Goal: Information Seeking & Learning: Learn about a topic

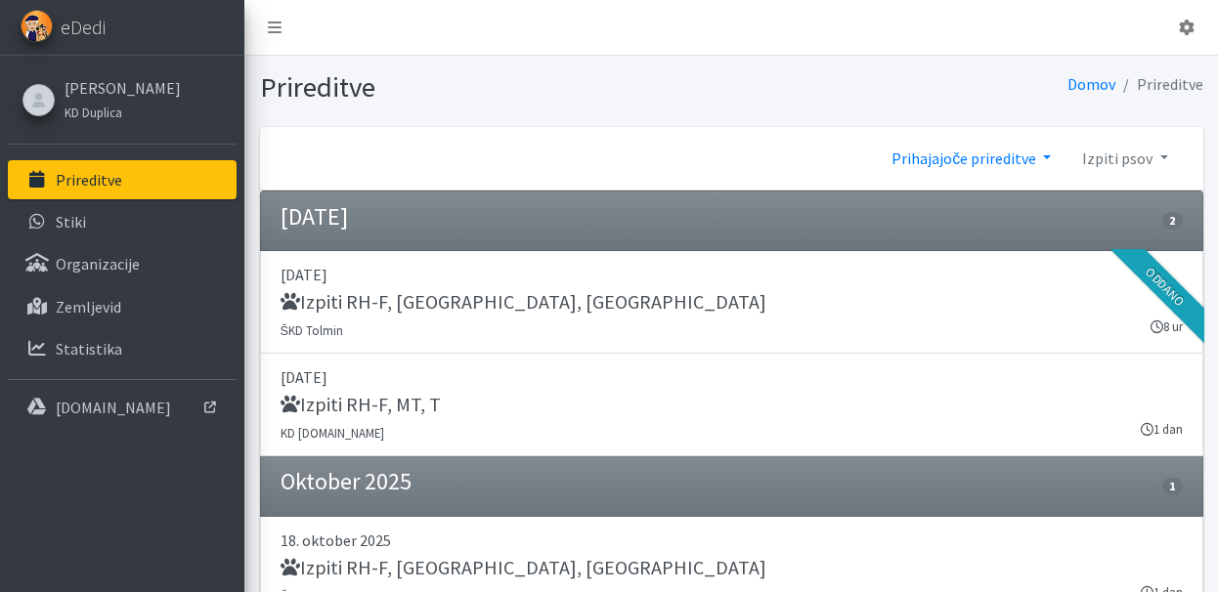
click at [967, 163] on link "Prihajajoče prireditve" at bounding box center [971, 158] width 191 height 39
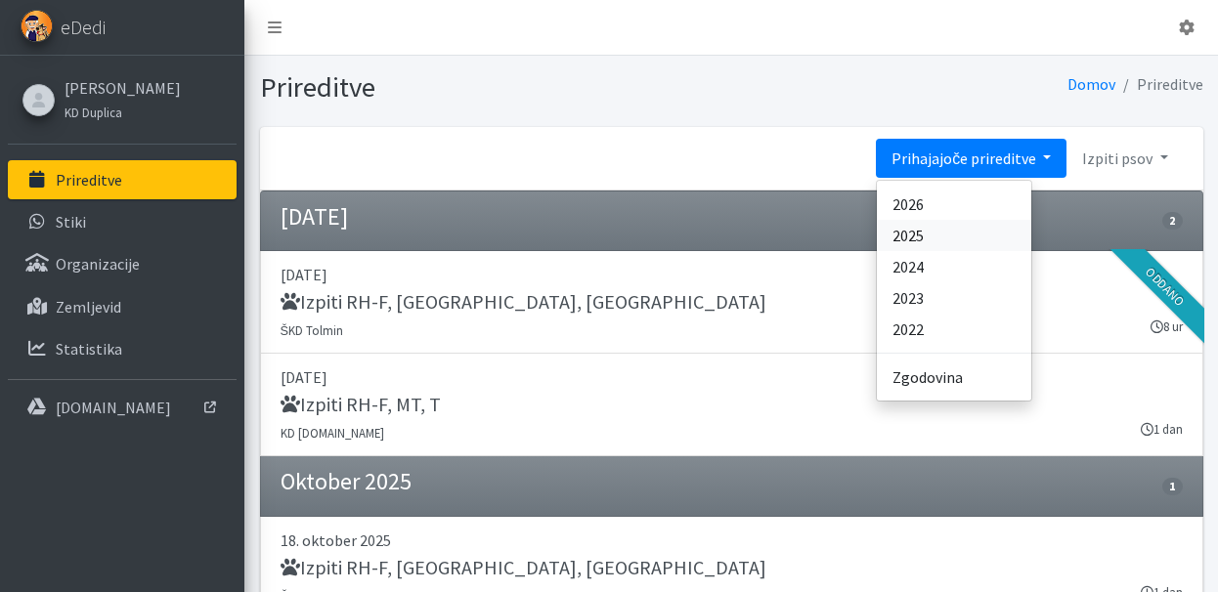
click at [956, 227] on link "2025" at bounding box center [954, 235] width 154 height 31
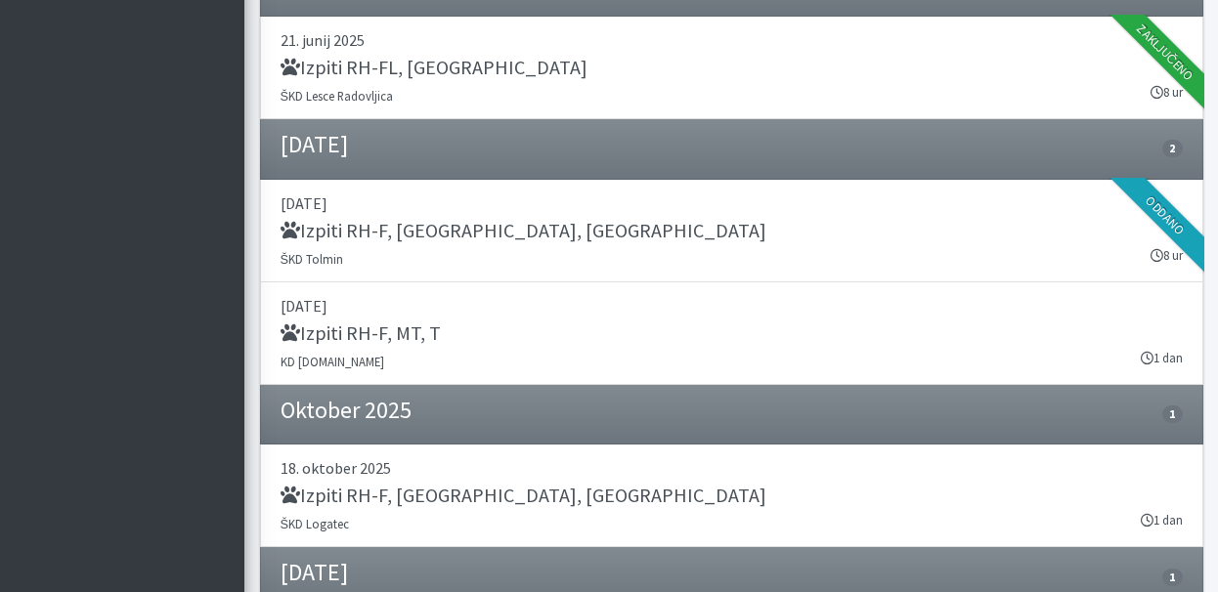
scroll to position [1119, 0]
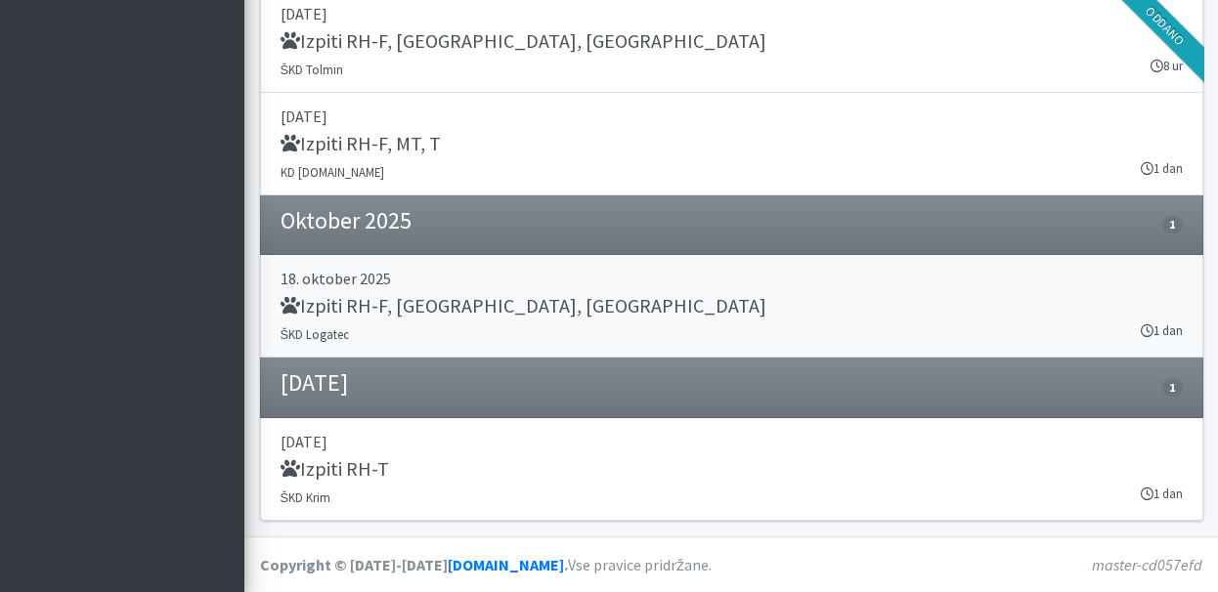
click at [412, 303] on h5 "Izpiti RH-F, [GEOGRAPHIC_DATA], [GEOGRAPHIC_DATA]" at bounding box center [523, 305] width 486 height 23
